Goal: Transaction & Acquisition: Register for event/course

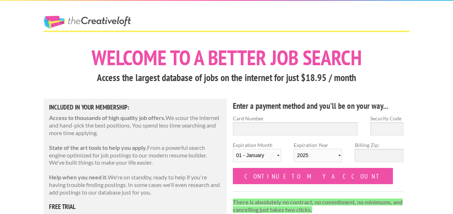
click at [114, 19] on link "The Creative Loft" at bounding box center [87, 22] width 87 height 13
click at [65, 22] on link "The Creative Loft" at bounding box center [87, 22] width 87 height 13
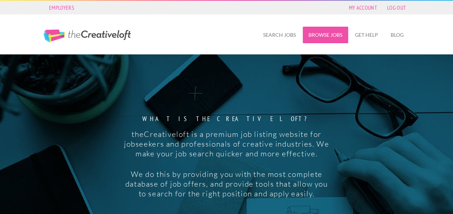
click at [324, 35] on link "Browse Jobs" at bounding box center [325, 35] width 45 height 17
